Goal: Information Seeking & Learning: Get advice/opinions

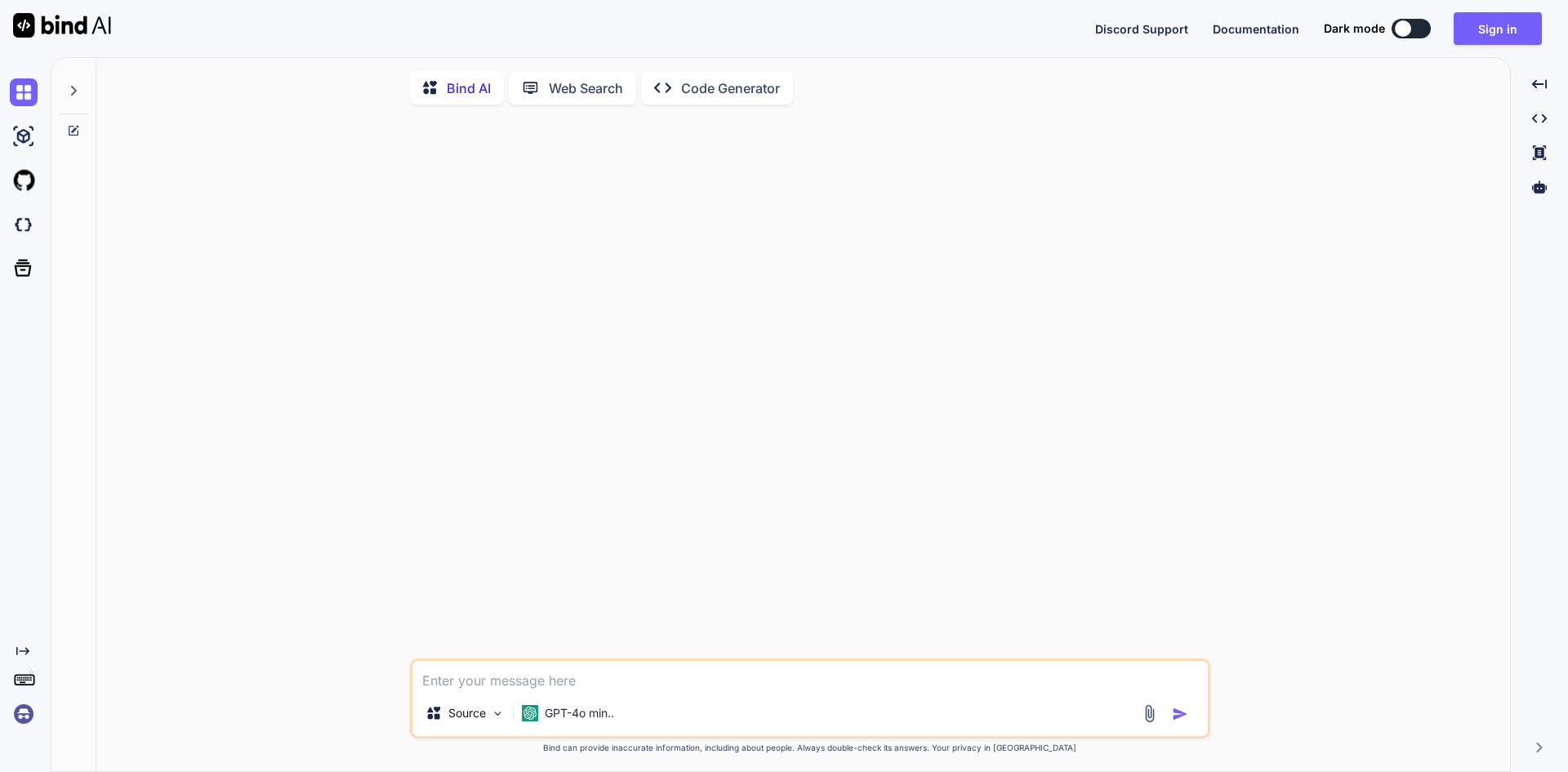
click at [683, 686] on textarea at bounding box center [810, 675] width 795 height 29
type textarea "give me a jquery code for checkbox"
click at [1181, 717] on img "button" at bounding box center [1179, 714] width 16 height 16
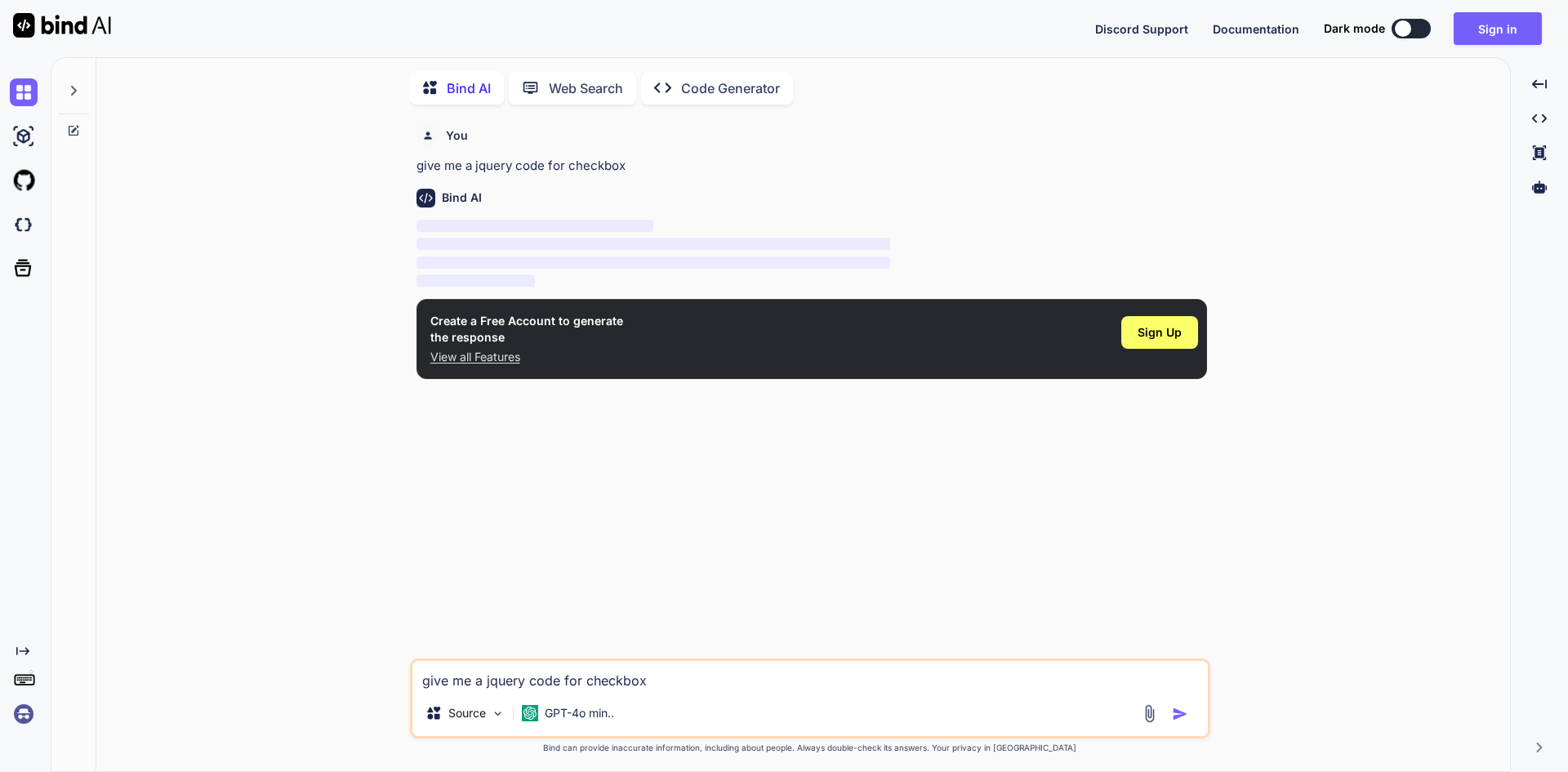
scroll to position [7, 0]
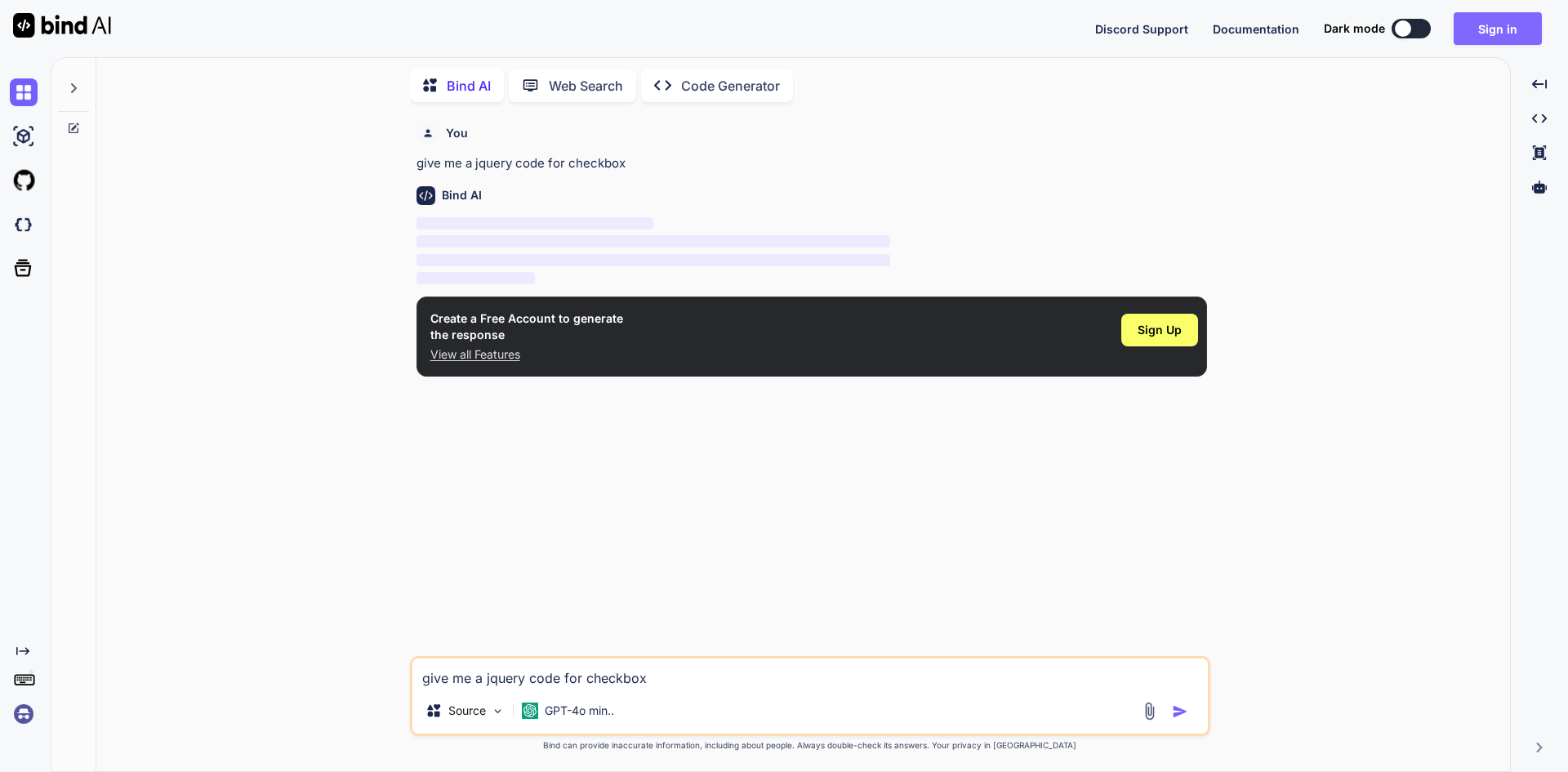
click at [1476, 31] on button "Sign in" at bounding box center [1497, 28] width 88 height 33
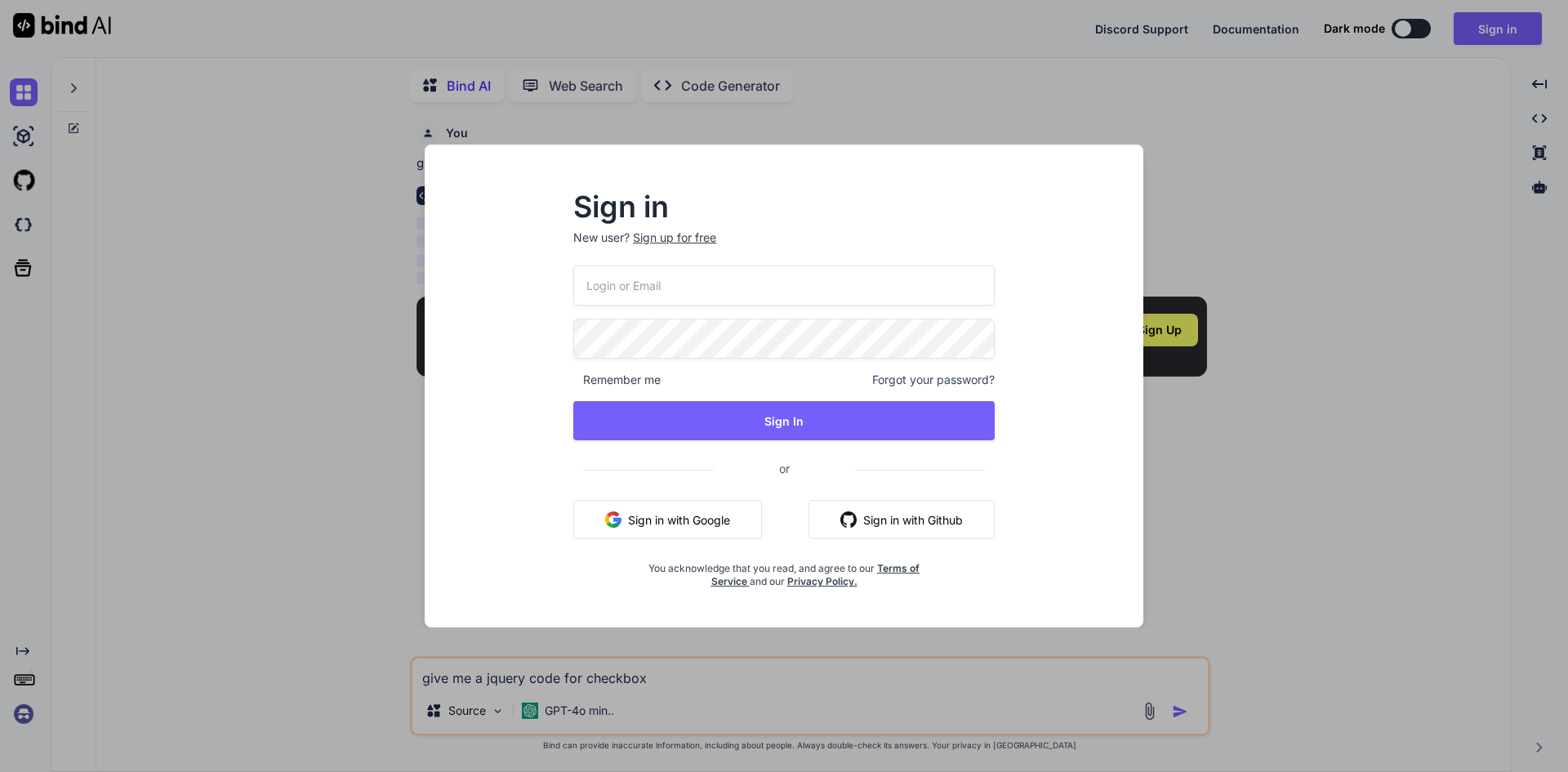
click at [707, 290] on input "email" at bounding box center [784, 285] width 421 height 40
type input "[EMAIL_ADDRESS][DOMAIN_NAME]"
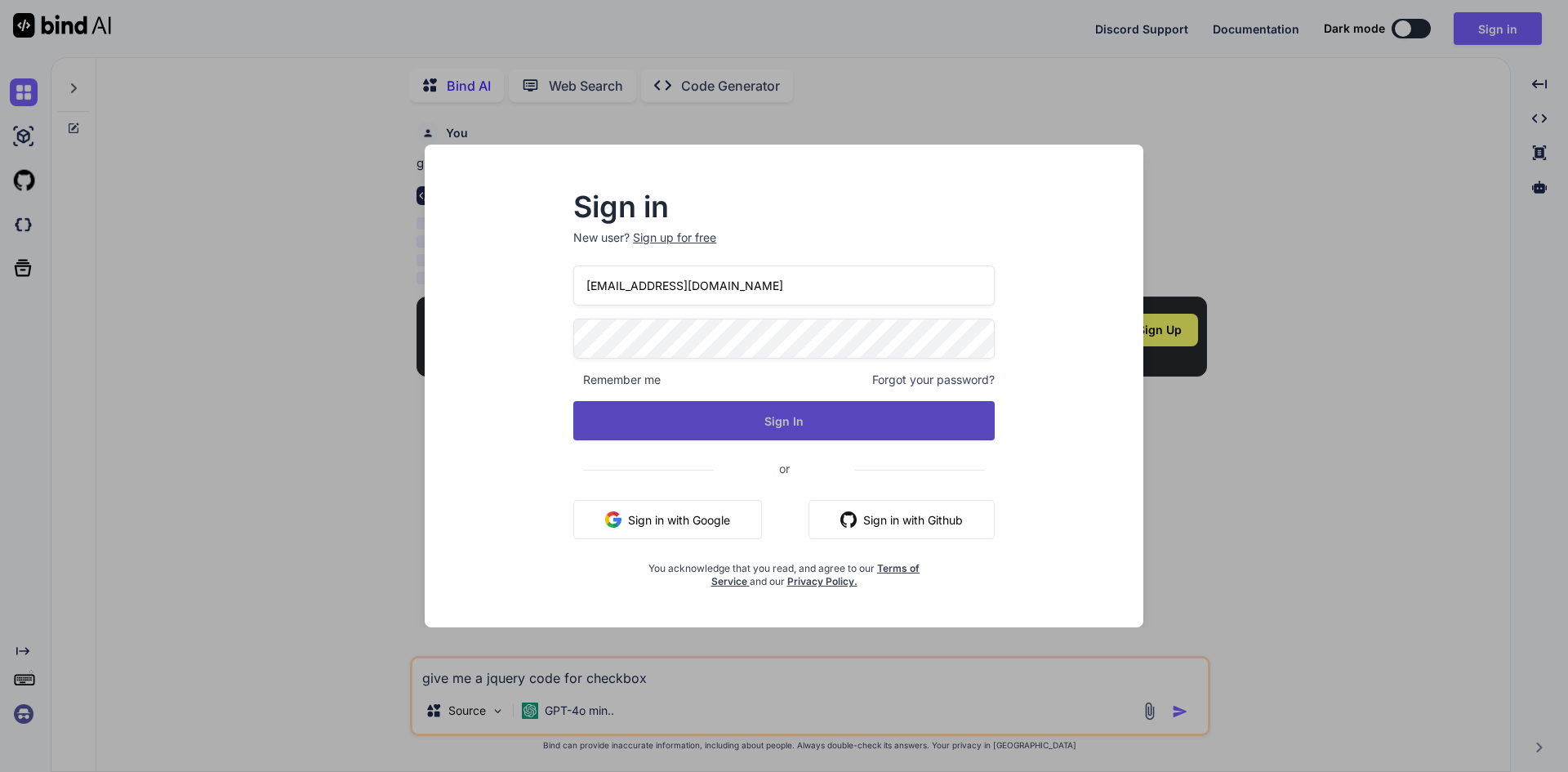
click at [698, 414] on button "Sign In" at bounding box center [784, 421] width 421 height 39
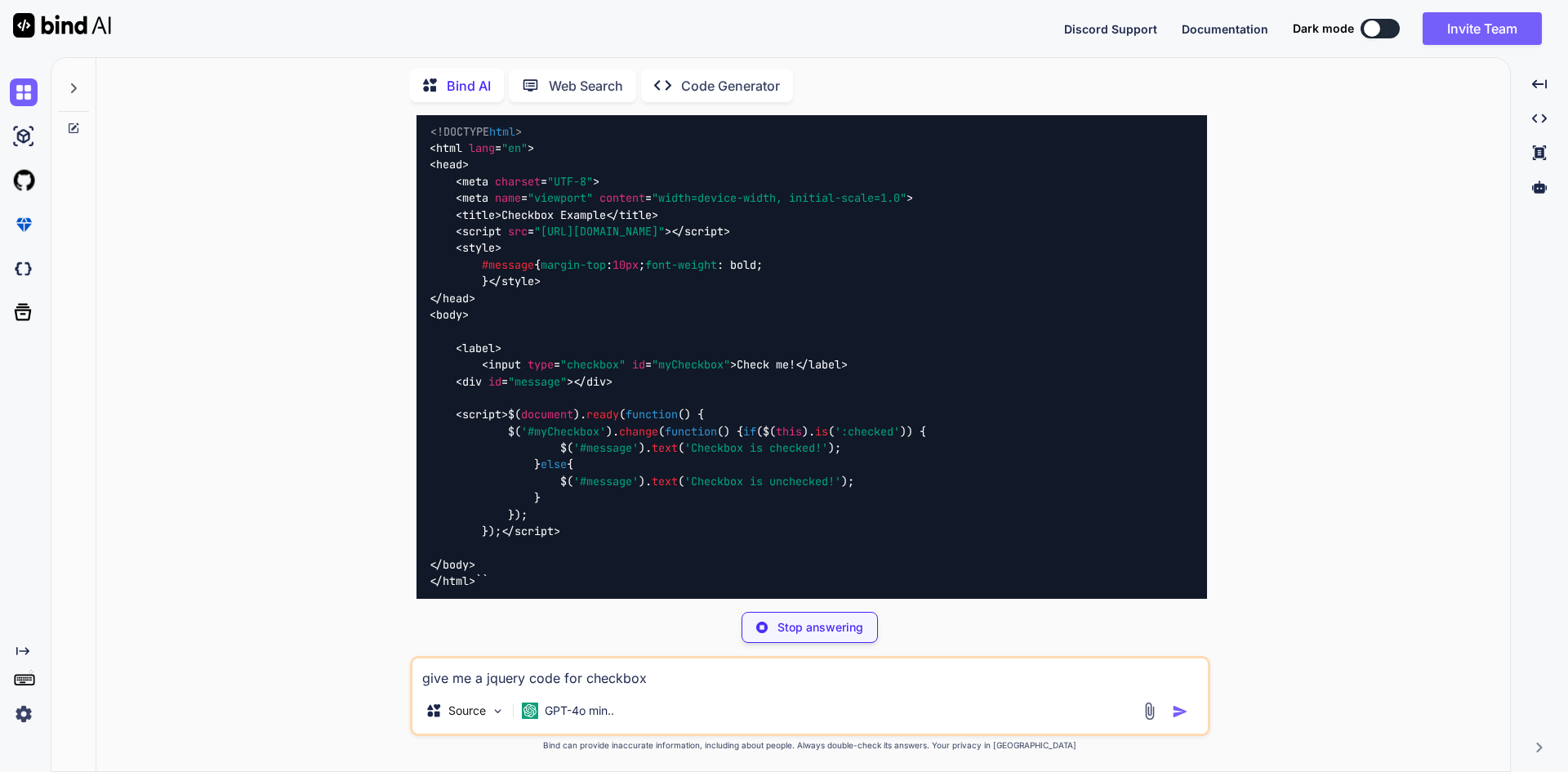
scroll to position [289, 0]
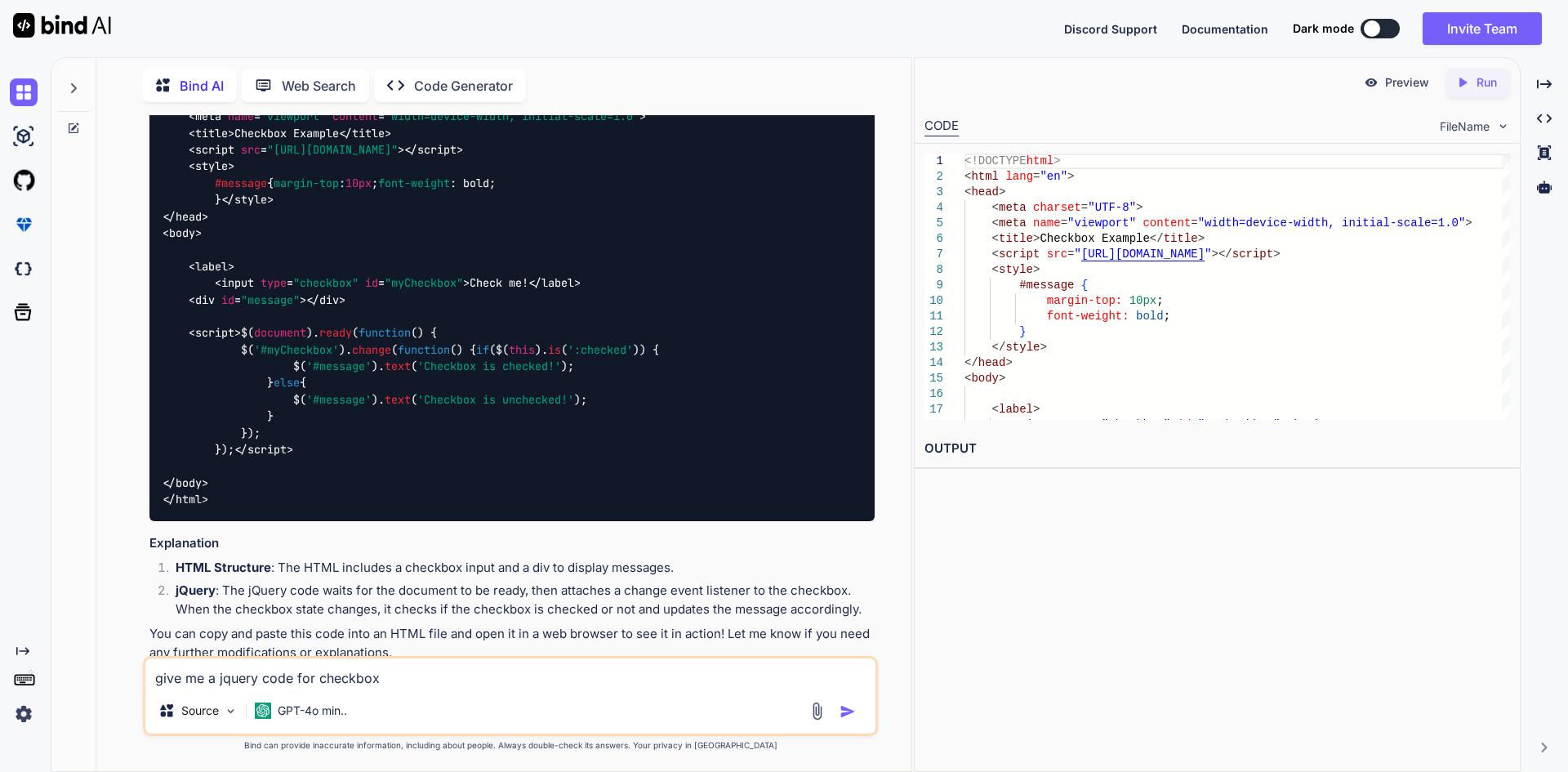
drag, startPoint x: 212, startPoint y: 415, endPoint x: 282, endPoint y: 549, distance: 151.2
click at [282, 521] on div "<!DOCTYPE html > < html lang = "en" > < head > < meta charset = "UTF-8" > < met…" at bounding box center [511, 275] width 725 height 493
copy span "$( document ). ready ( function ( ) { $( '#myCheckbox' ). change ( function ( )…"
click at [449, 521] on div "<!DOCTYPE html > < html lang = "en" > < head > < meta charset = "UTF-8" > < met…" at bounding box center [511, 275] width 725 height 493
click at [260, 307] on span ""message"" at bounding box center [270, 300] width 59 height 15
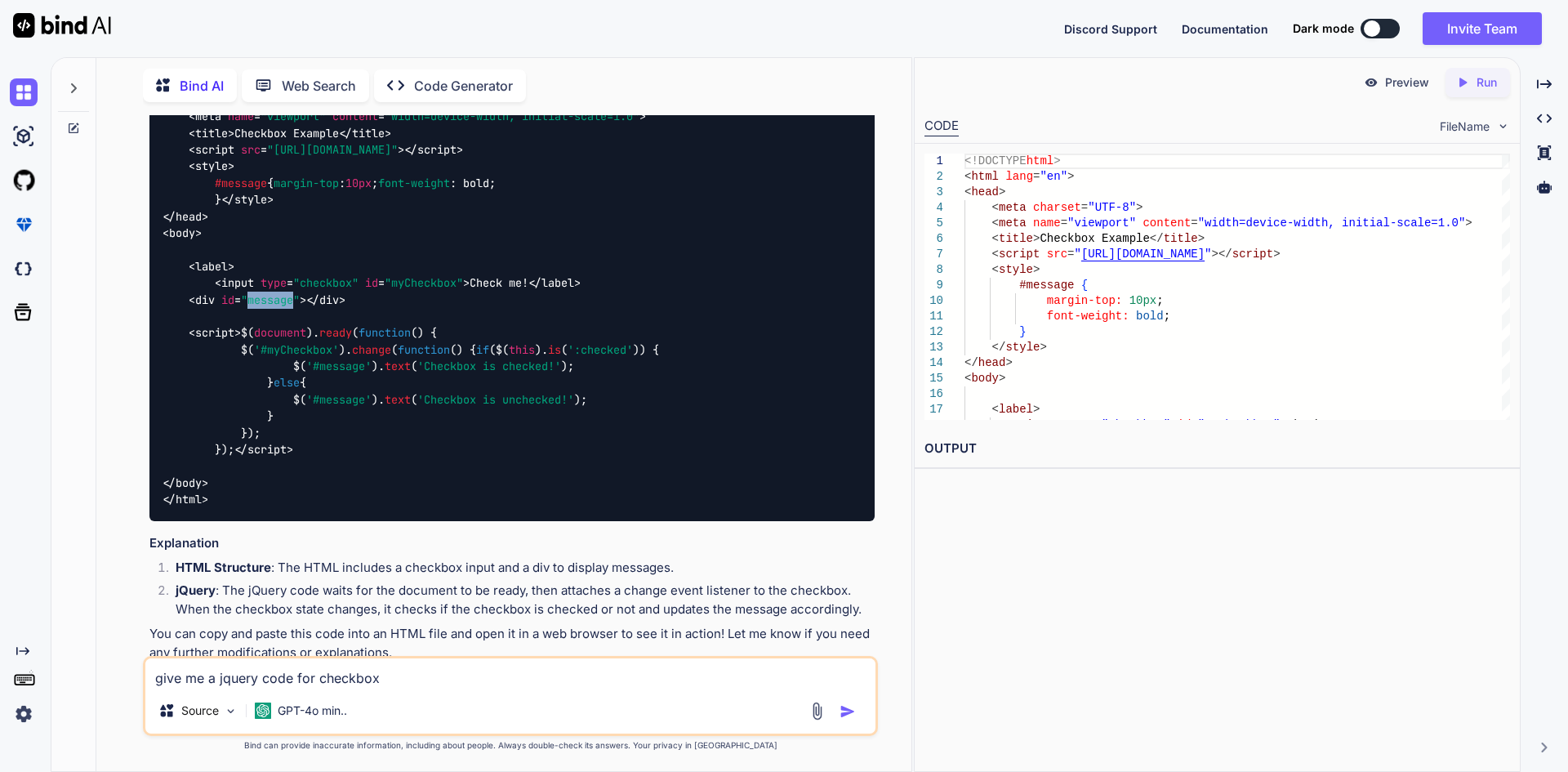
click at [260, 307] on span ""message"" at bounding box center [270, 300] width 59 height 15
click at [371, 366] on div "<!DOCTYPE html > < html lang = "en" > < head > < meta charset = "UTF-8" > < met…" at bounding box center [511, 275] width 725 height 493
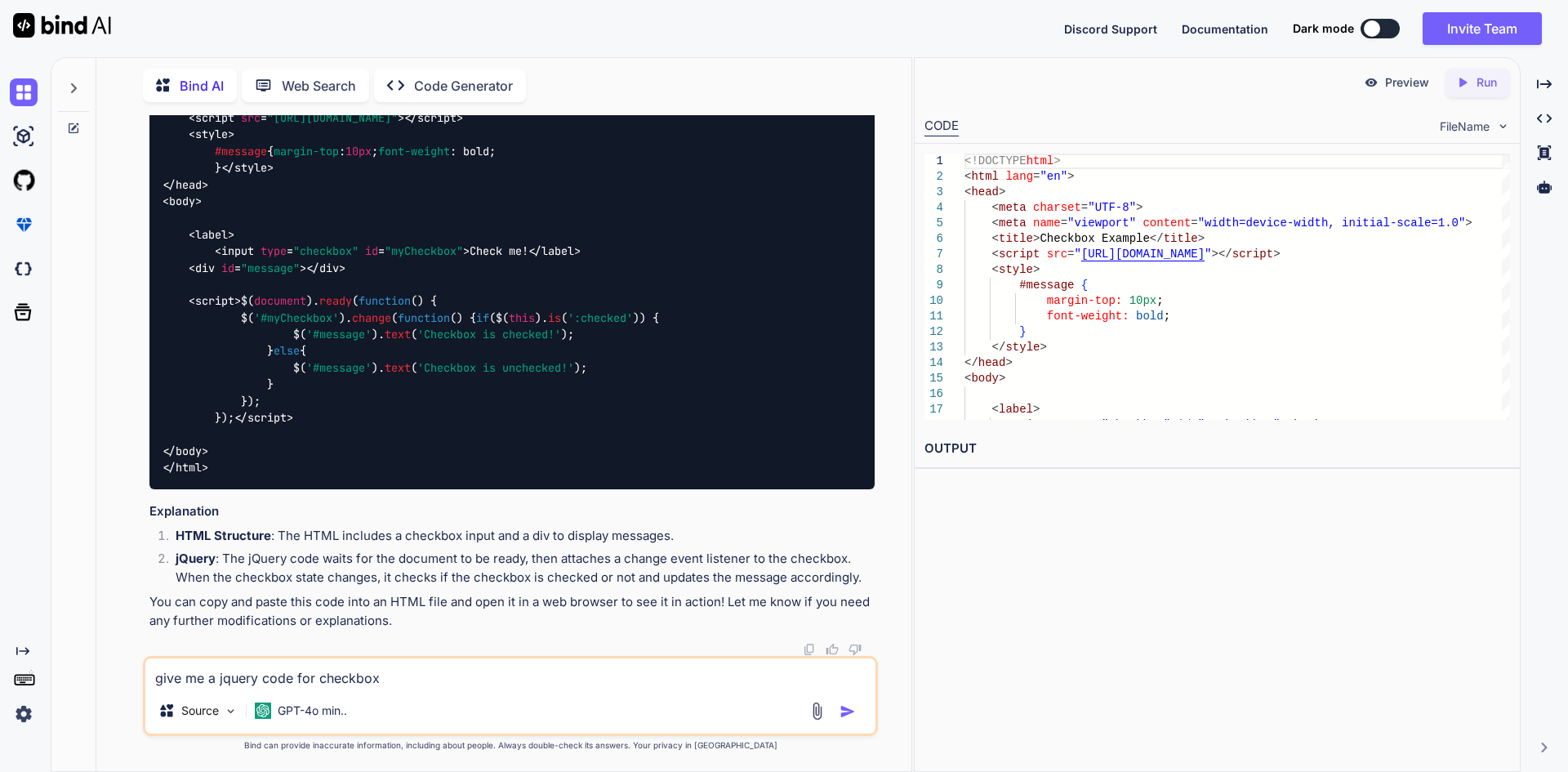
click at [276, 669] on textarea "give me a jquery code for checkbox" at bounding box center [510, 672] width 730 height 29
type textarea "aleart code"
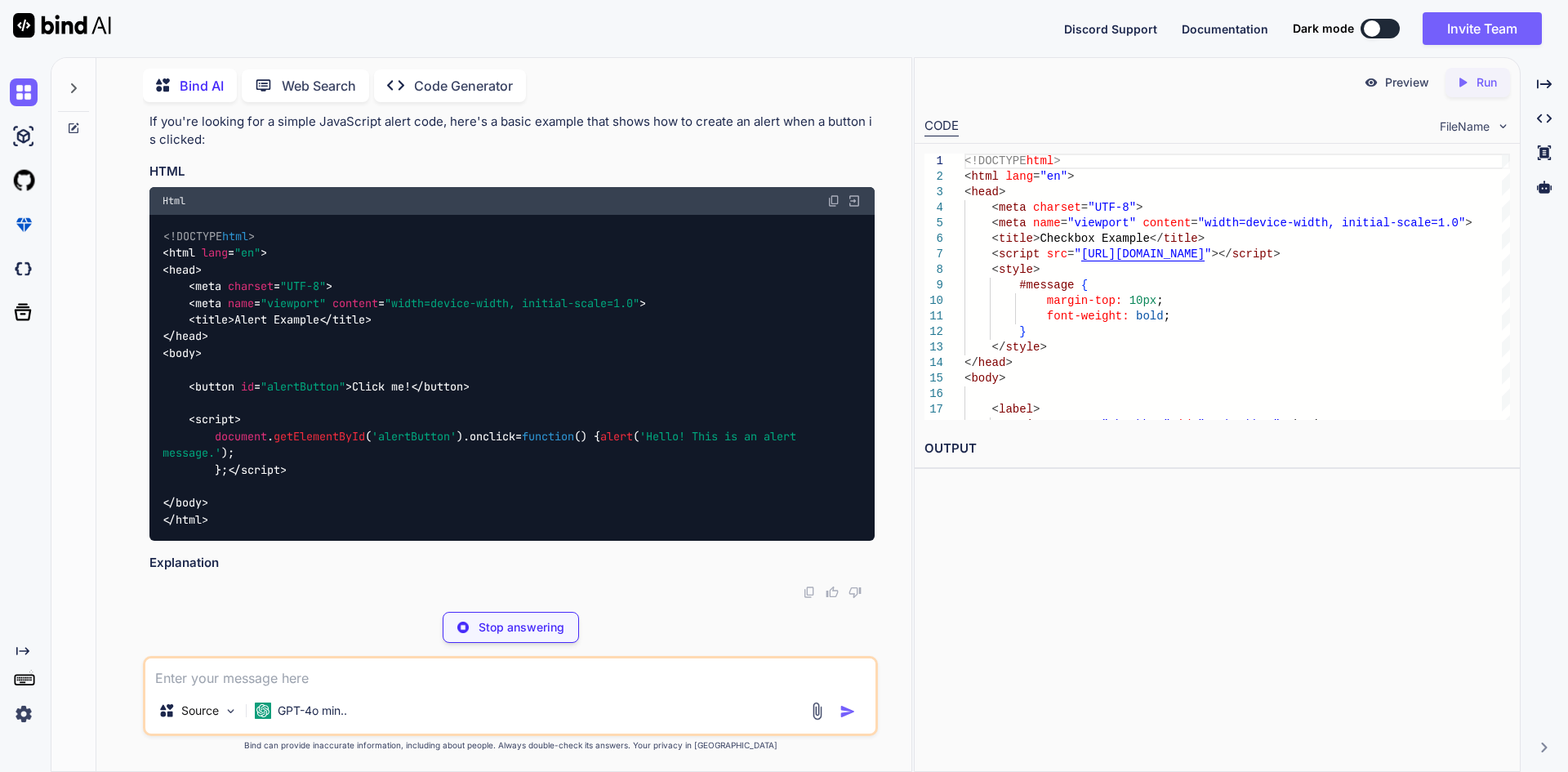
scroll to position [1065, 0]
